Goal: Task Accomplishment & Management: Use online tool/utility

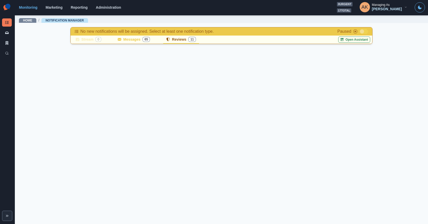
click at [181, 39] on button "Reviews 11" at bounding box center [181, 40] width 36 height 8
click at [144, 39] on span "65" at bounding box center [146, 39] width 7 height 5
click at [176, 38] on button "Reviews 11" at bounding box center [181, 40] width 36 height 8
click at [363, 31] on span at bounding box center [362, 31] width 4 height 4
click at [133, 36] on button "Messages 66" at bounding box center [134, 40] width 38 height 8
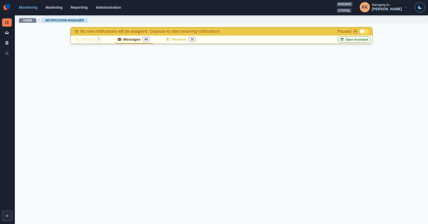
click at [360, 30] on span at bounding box center [362, 31] width 4 height 4
click at [178, 38] on button "Reviews 10" at bounding box center [181, 40] width 36 height 8
click at [363, 30] on span at bounding box center [362, 31] width 4 height 4
click at [187, 41] on button "Reviews 10" at bounding box center [181, 40] width 36 height 8
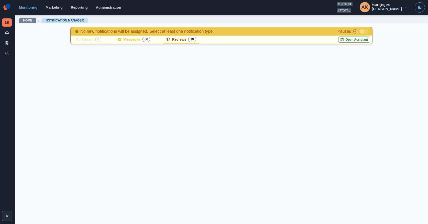
click at [189, 39] on button "Reviews 10" at bounding box center [181, 40] width 36 height 8
click at [367, 30] on span at bounding box center [364, 31] width 9 height 5
